Goal: Task Accomplishment & Management: Manage account settings

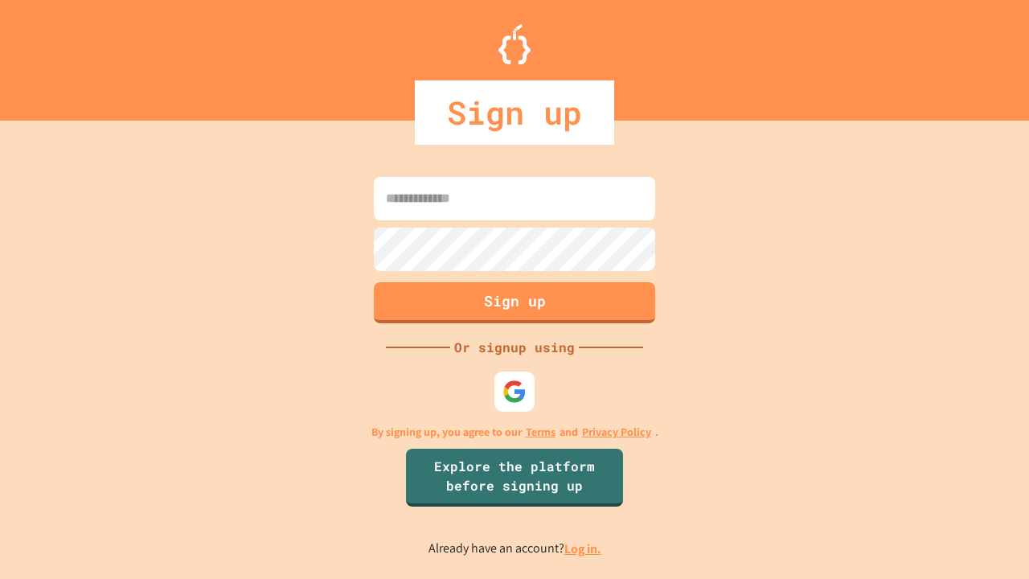
click at [583, 548] on link "Log in." at bounding box center [582, 548] width 37 height 17
